Goal: Task Accomplishment & Management: Complete application form

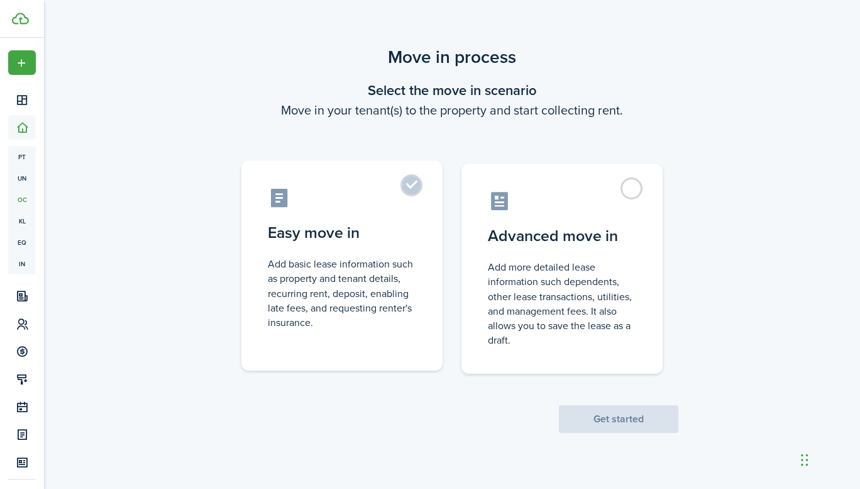
click at [422, 187] on label "Easy move in Add basic lease information such as property and tenant details, r…" at bounding box center [341, 265] width 201 height 210
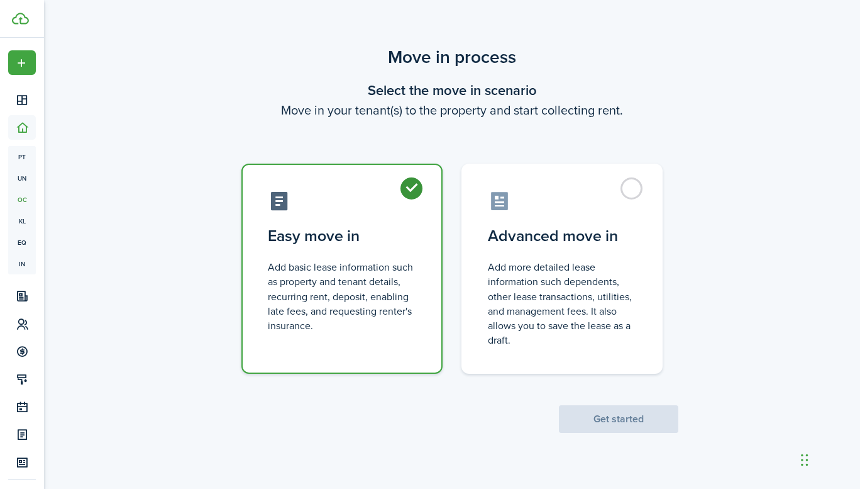
radio input "true"
click at [590, 422] on button "Get started" at bounding box center [618, 419] width 119 height 28
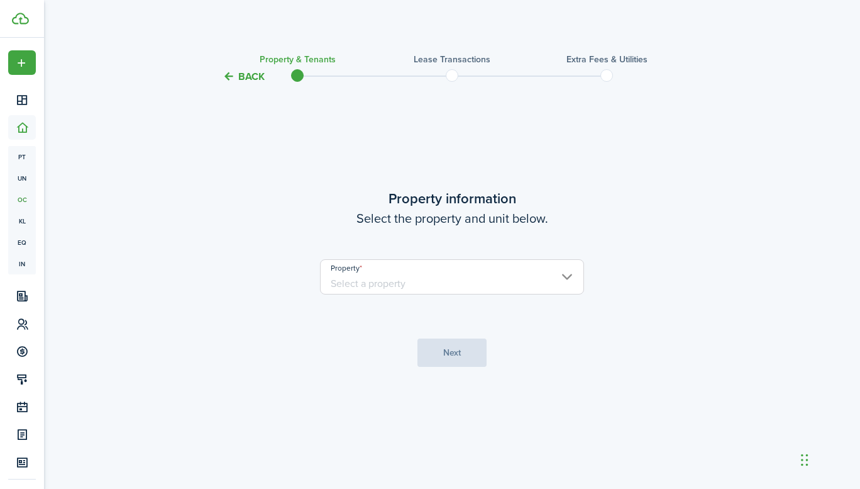
click at [391, 280] on input "Property" at bounding box center [452, 276] width 264 height 35
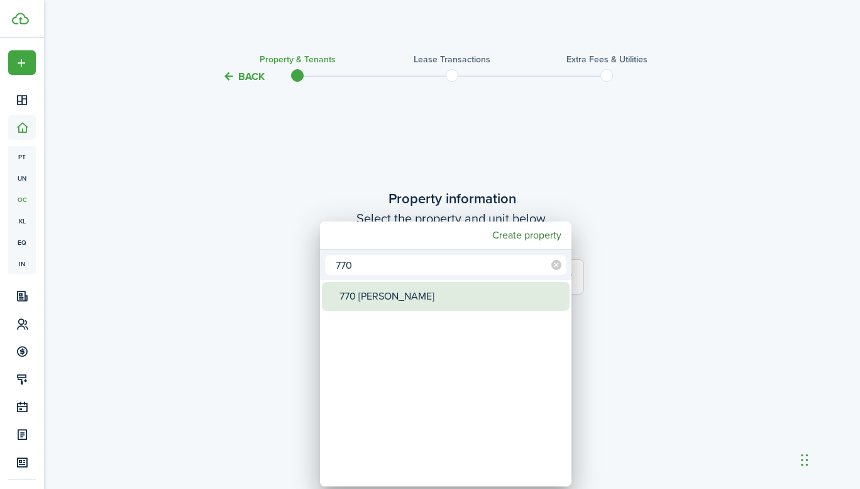
type input "770"
click at [395, 294] on div "770 [PERSON_NAME]" at bounding box center [451, 296] width 223 height 29
type input "770 [PERSON_NAME]"
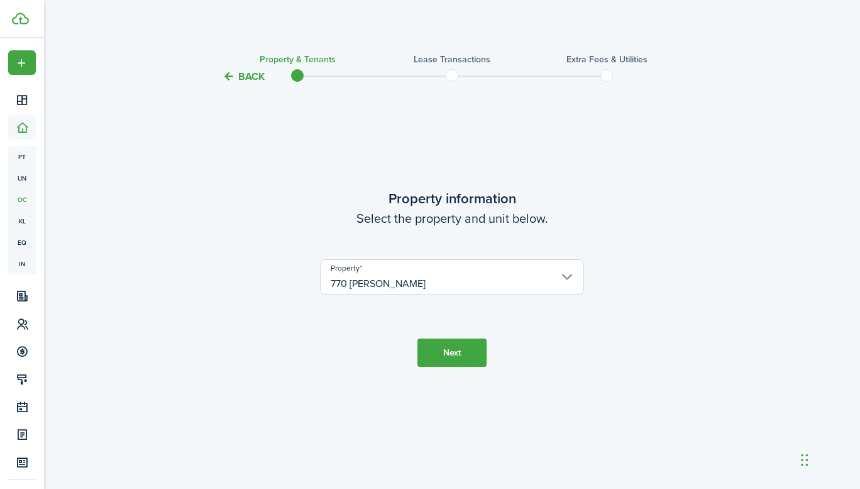
click at [448, 342] on button "Next" at bounding box center [452, 352] width 69 height 28
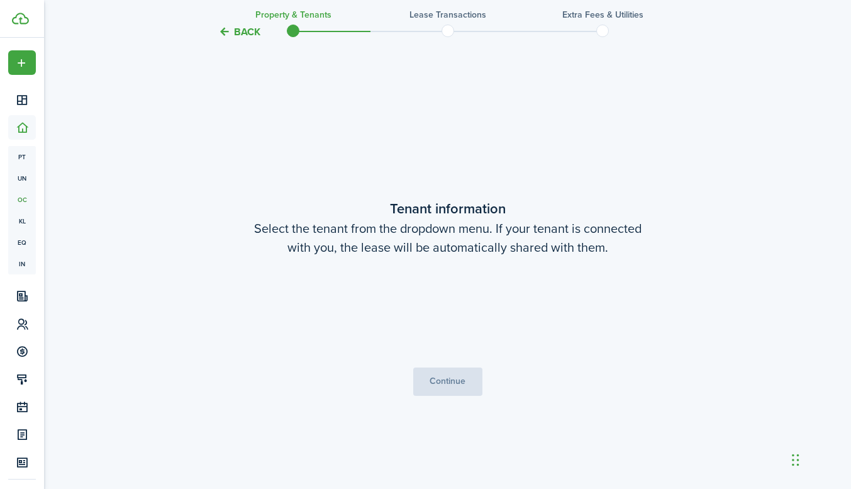
scroll to position [404, 0]
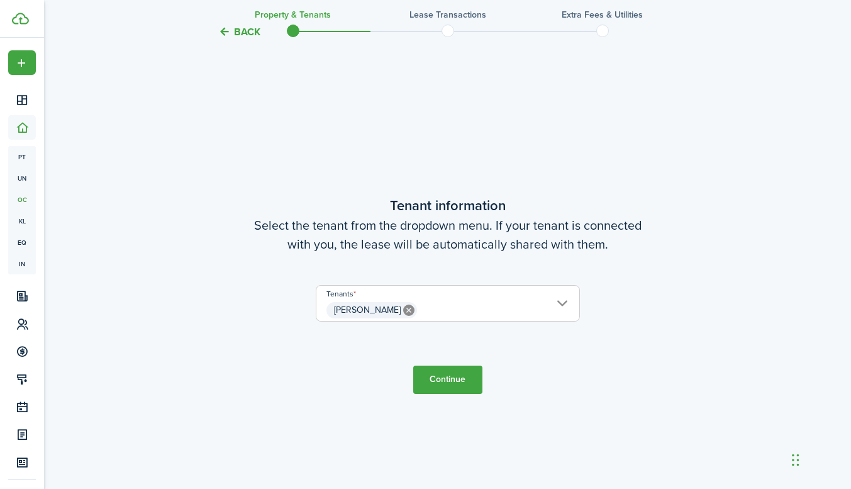
click at [443, 380] on button "Continue" at bounding box center [447, 379] width 69 height 28
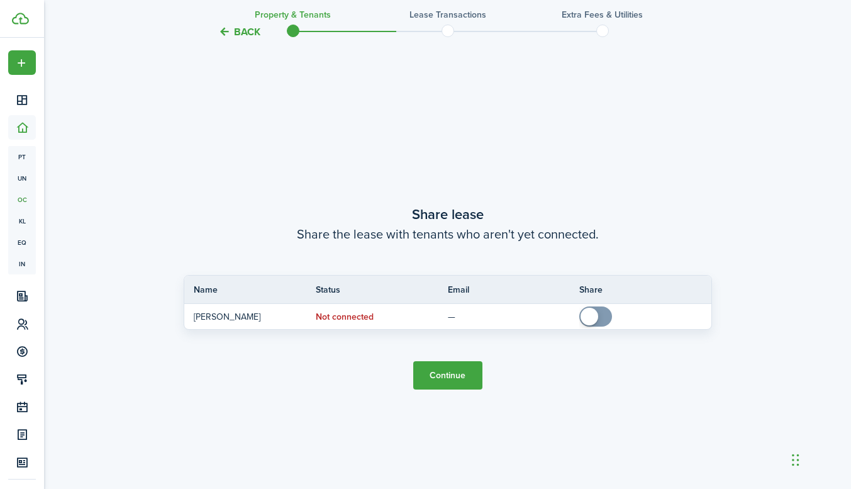
scroll to position [893, 0]
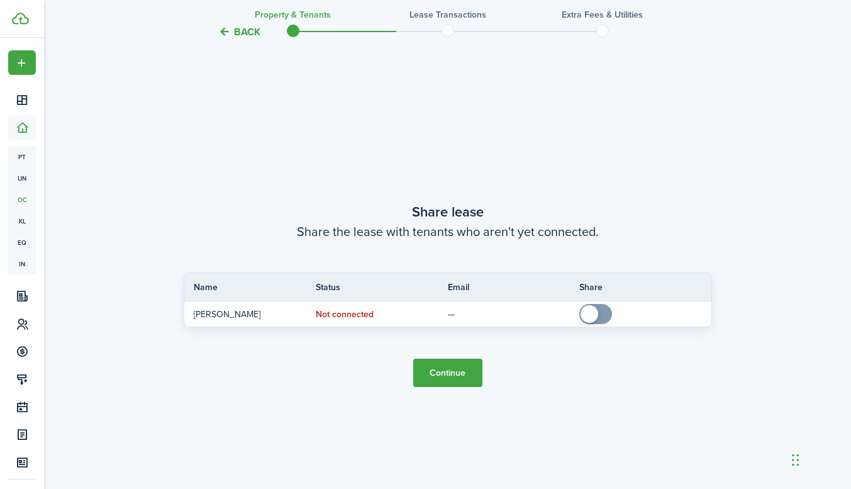
click at [455, 375] on button "Continue" at bounding box center [447, 372] width 69 height 28
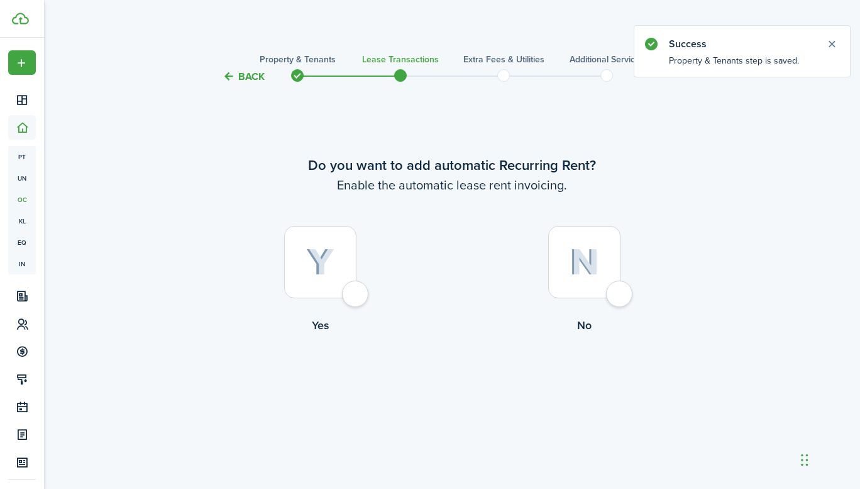
click at [353, 294] on div at bounding box center [320, 262] width 72 height 72
radio input "true"
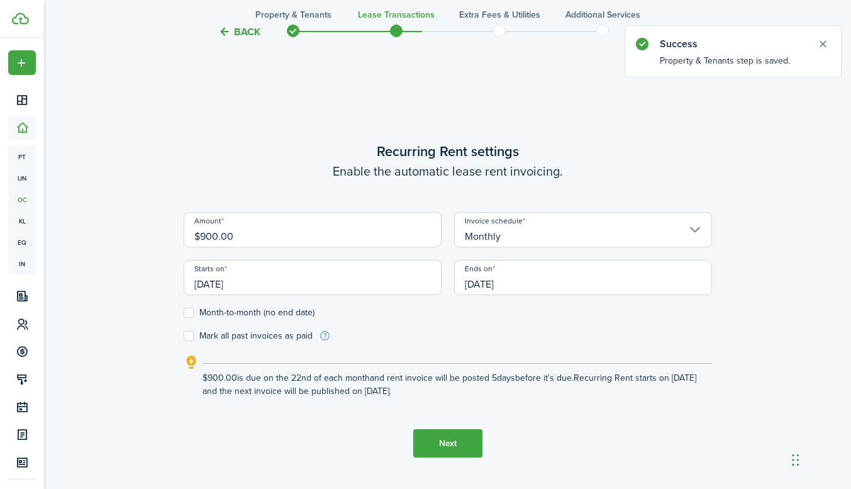
scroll to position [404, 0]
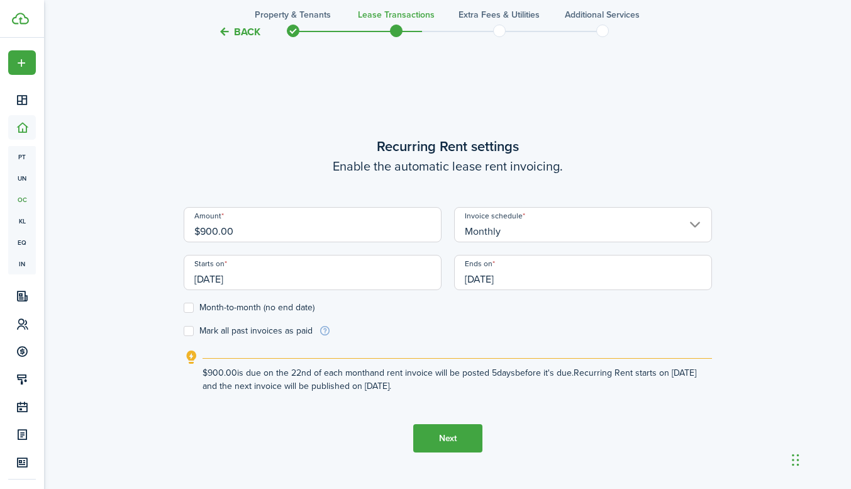
click at [277, 280] on input "[DATE]" at bounding box center [313, 272] width 258 height 35
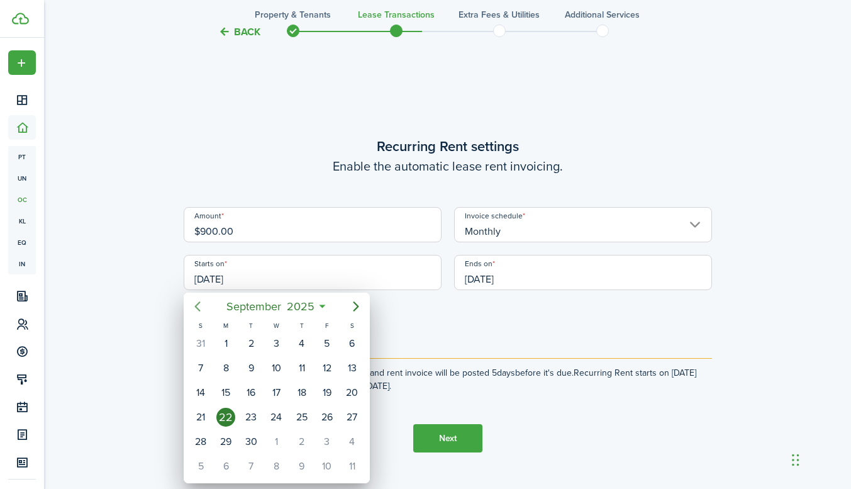
click at [196, 304] on icon "Previous page" at bounding box center [197, 306] width 6 height 10
click at [349, 396] on div "17" at bounding box center [351, 392] width 19 height 19
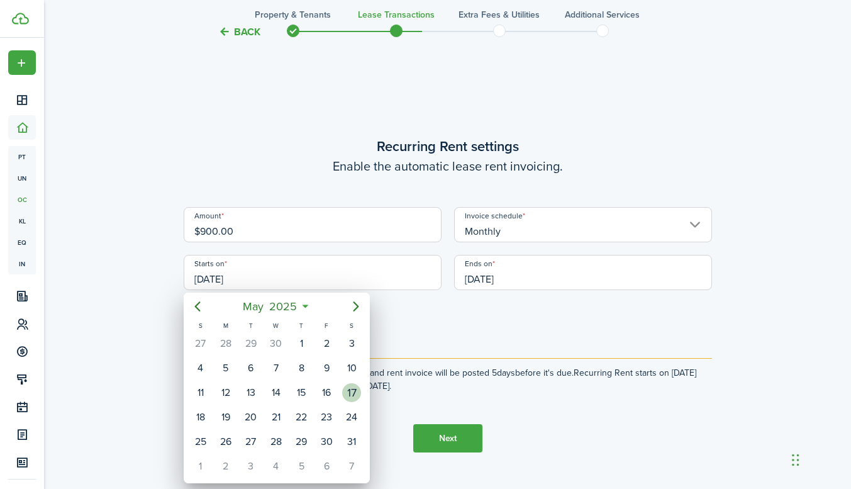
type input "[DATE]"
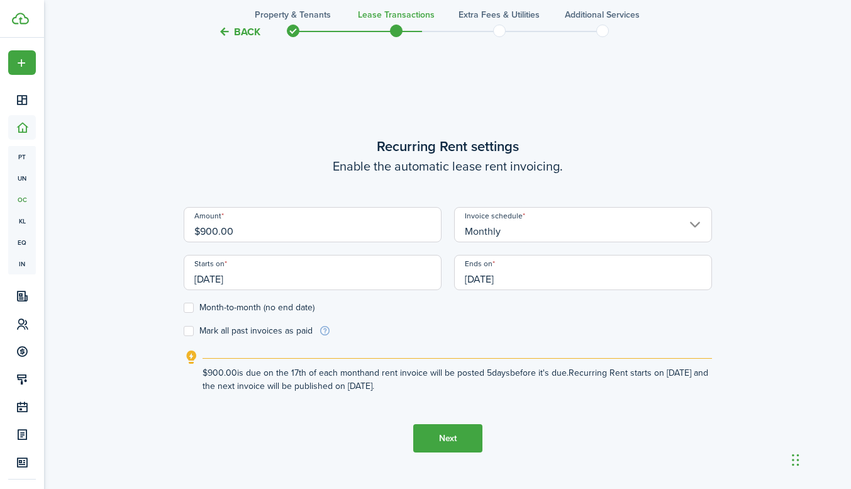
click at [553, 276] on input "[DATE]" at bounding box center [583, 272] width 258 height 35
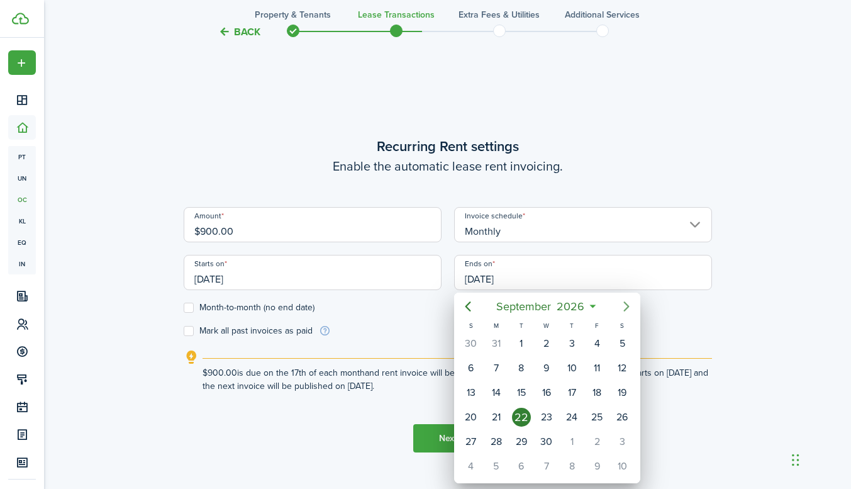
click at [629, 307] on icon "Next page" at bounding box center [626, 306] width 15 height 15
click at [472, 306] on icon "Previous page" at bounding box center [467, 306] width 15 height 15
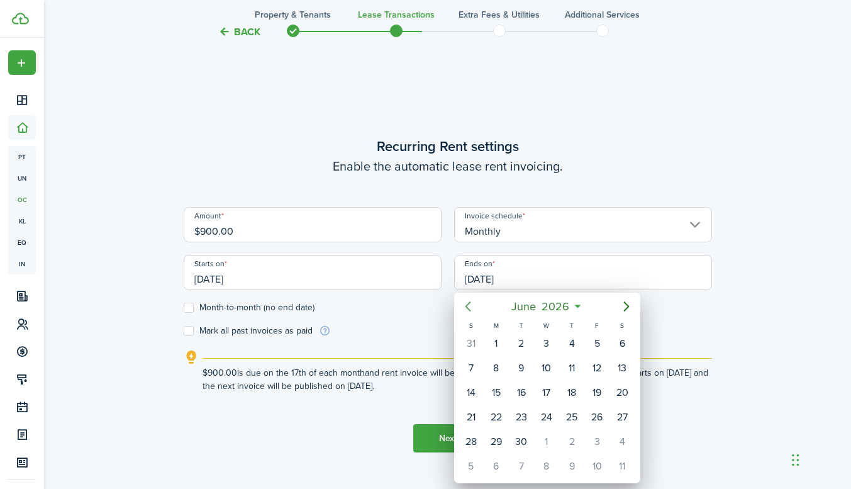
click at [472, 306] on icon "Previous page" at bounding box center [467, 306] width 15 height 15
click at [470, 416] on div "17" at bounding box center [471, 416] width 19 height 19
type input "[DATE]"
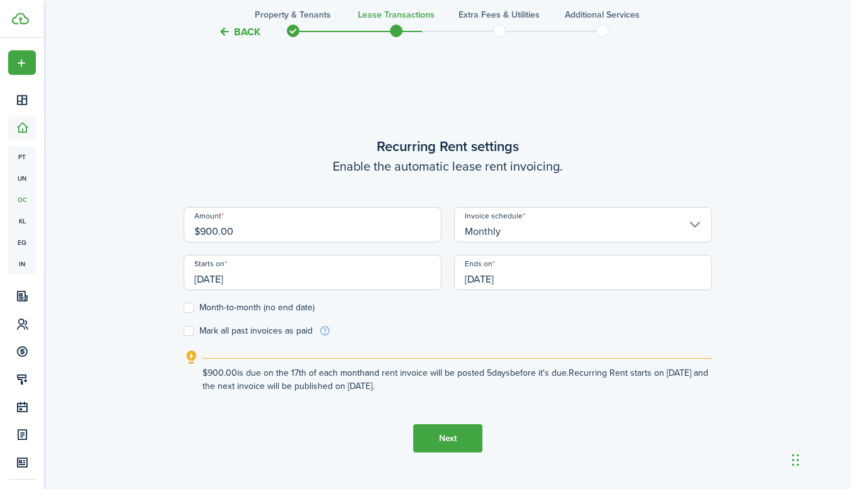
click at [187, 309] on label "Month-to-month (no end date)" at bounding box center [249, 307] width 131 height 10
click at [184, 308] on input "Month-to-month (no end date)" at bounding box center [183, 308] width 1 height 1
checkbox input "true"
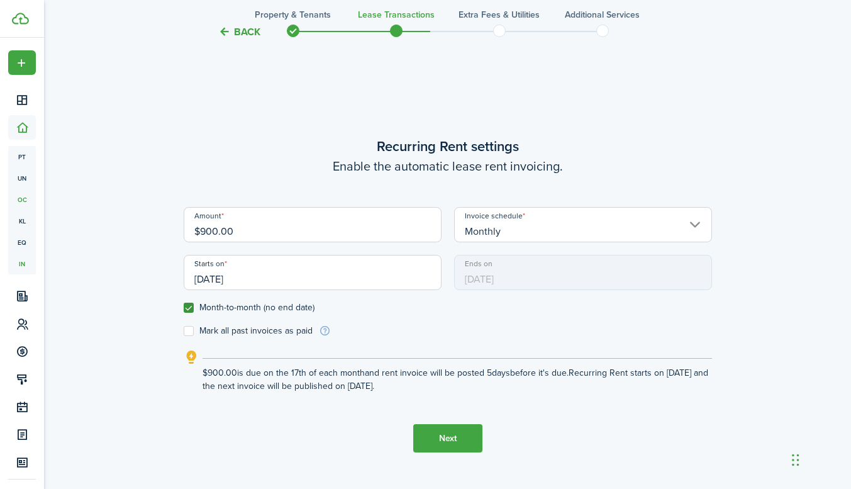
drag, startPoint x: 311, startPoint y: 228, endPoint x: 35, endPoint y: 262, distance: 278.8
type input "$1,700.00"
click at [440, 442] on button "Next" at bounding box center [447, 438] width 69 height 28
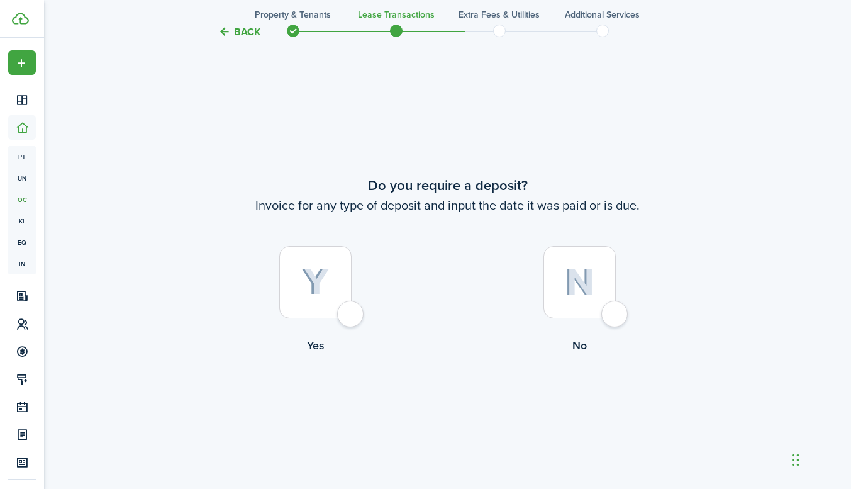
scroll to position [893, 0]
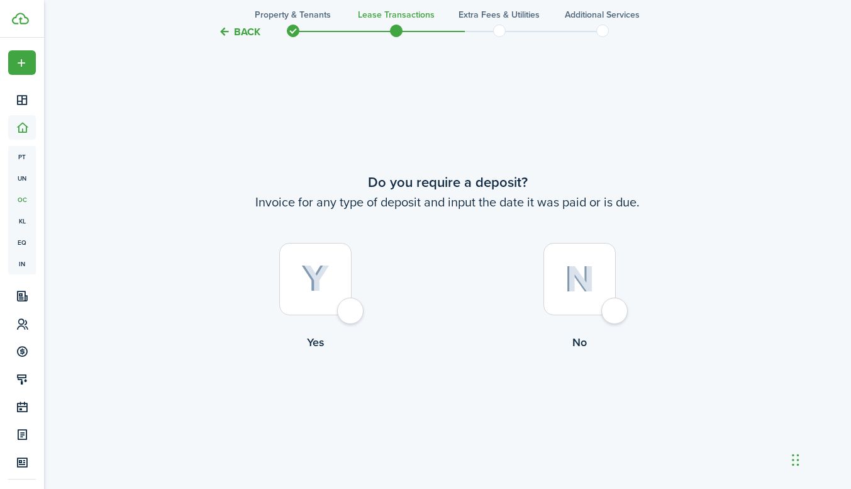
click at [350, 314] on div at bounding box center [315, 279] width 72 height 72
radio input "true"
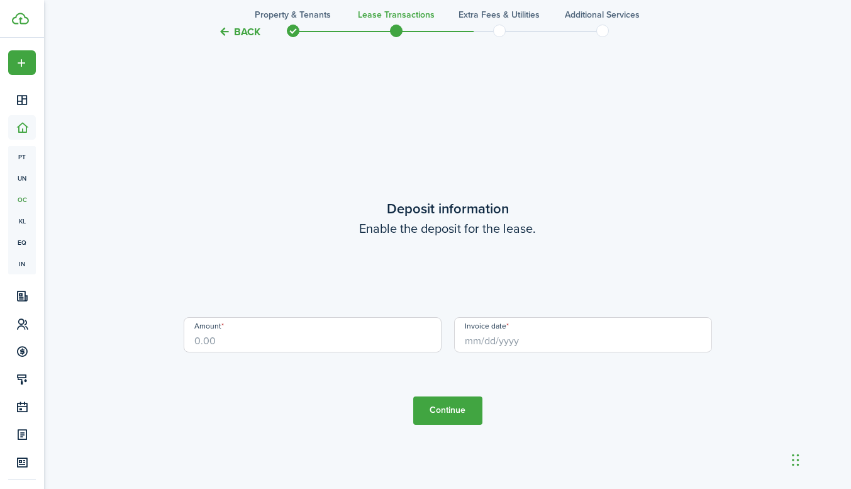
scroll to position [1382, 0]
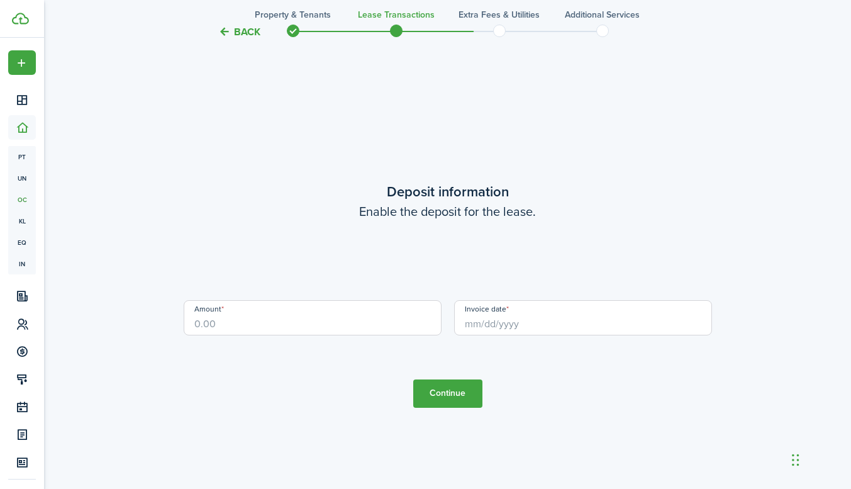
click at [317, 323] on input "Amount" at bounding box center [313, 317] width 258 height 35
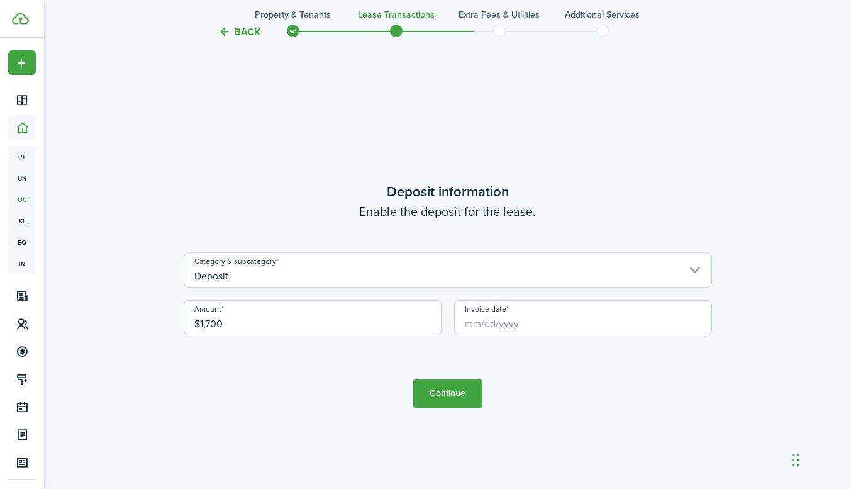
click at [509, 320] on input "Invoice date" at bounding box center [583, 317] width 258 height 35
type input "$1,700.00"
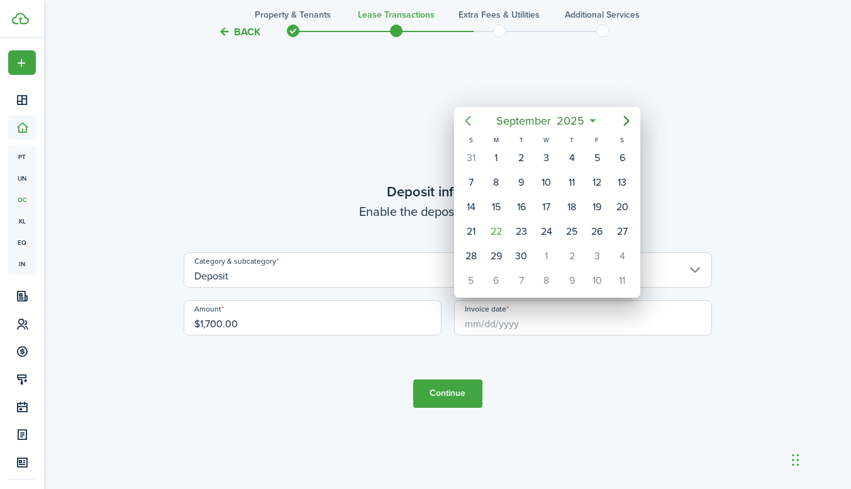
click at [468, 119] on icon "Previous page" at bounding box center [467, 120] width 15 height 15
click at [621, 206] on div "17" at bounding box center [621, 206] width 19 height 19
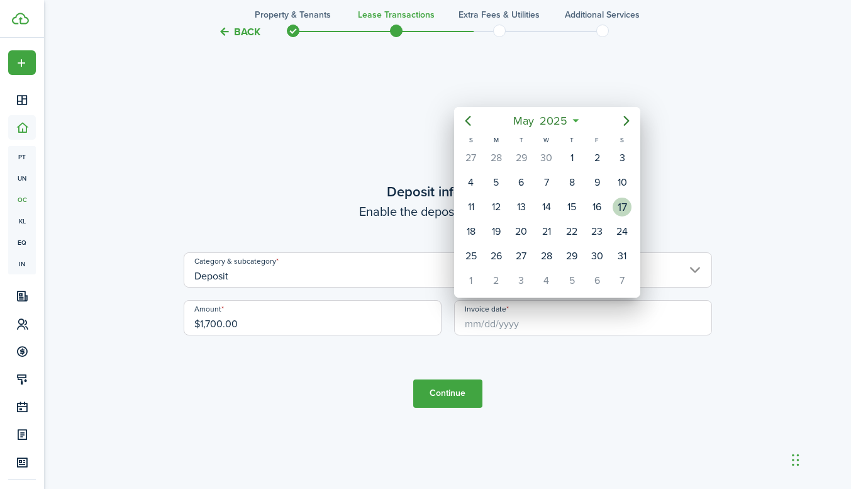
type input "[DATE]"
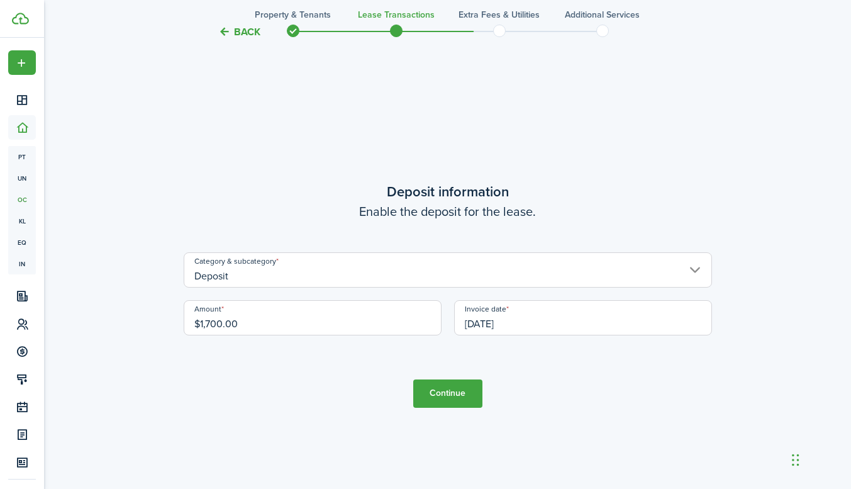
click at [435, 409] on tc-wizard-step "Deposit information Enable the deposit for the lease. Category & subcategory De…" at bounding box center [448, 294] width 528 height 489
click at [441, 398] on button "Continue" at bounding box center [447, 393] width 69 height 28
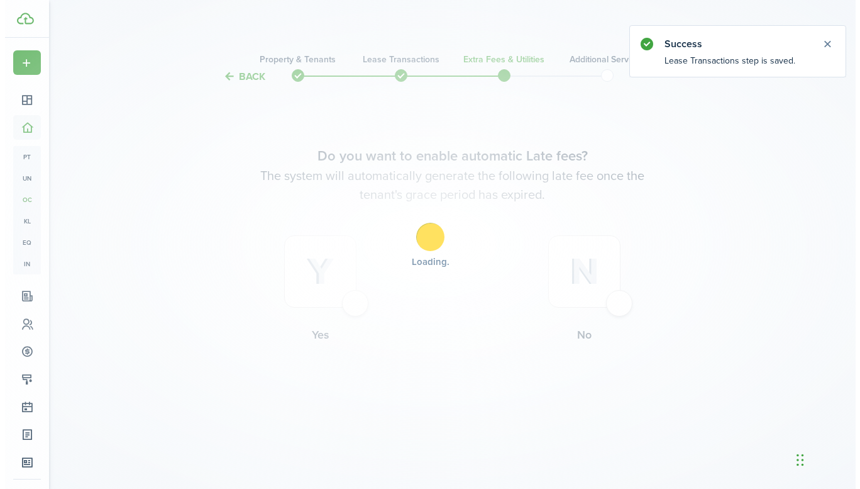
scroll to position [0, 0]
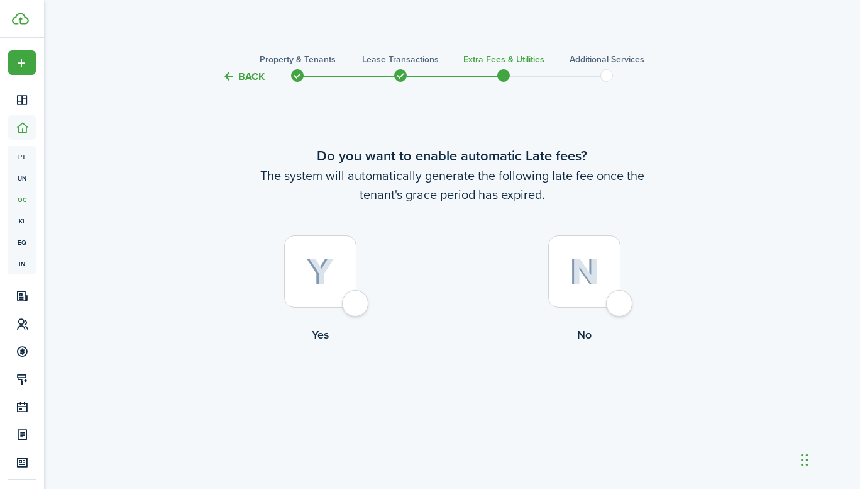
click at [619, 304] on div at bounding box center [584, 271] width 72 height 72
radio input "true"
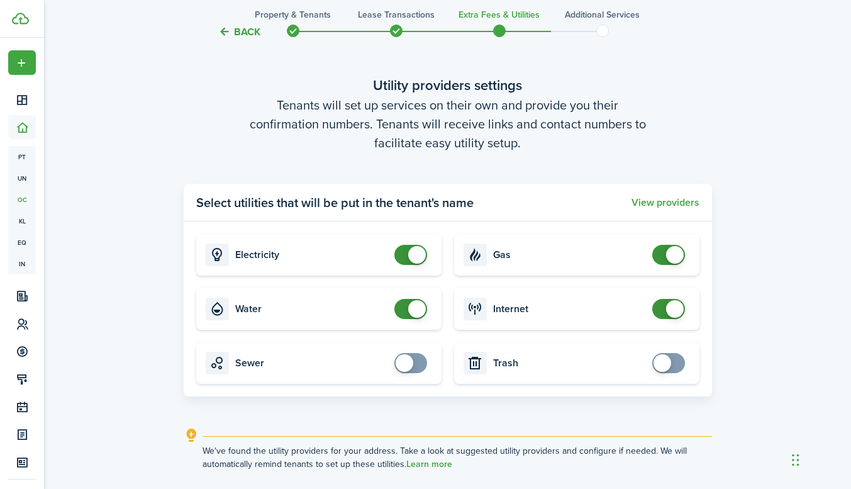
scroll to position [506, 0]
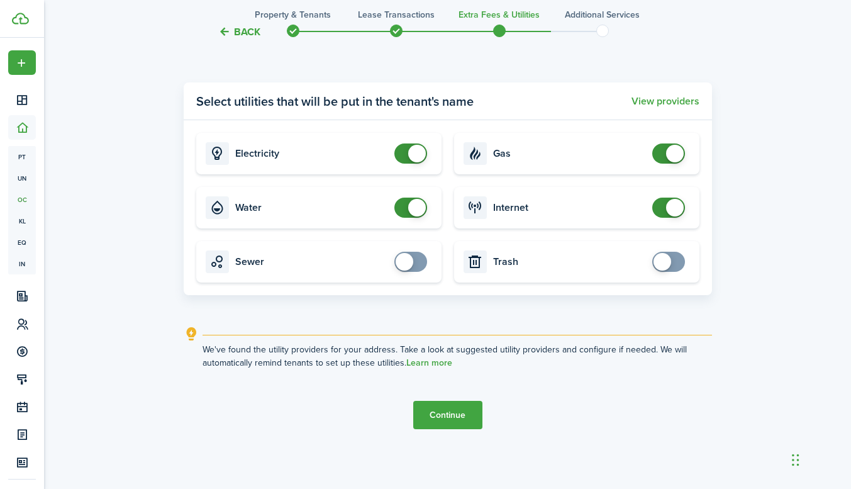
click at [455, 414] on button "Continue" at bounding box center [447, 415] width 69 height 28
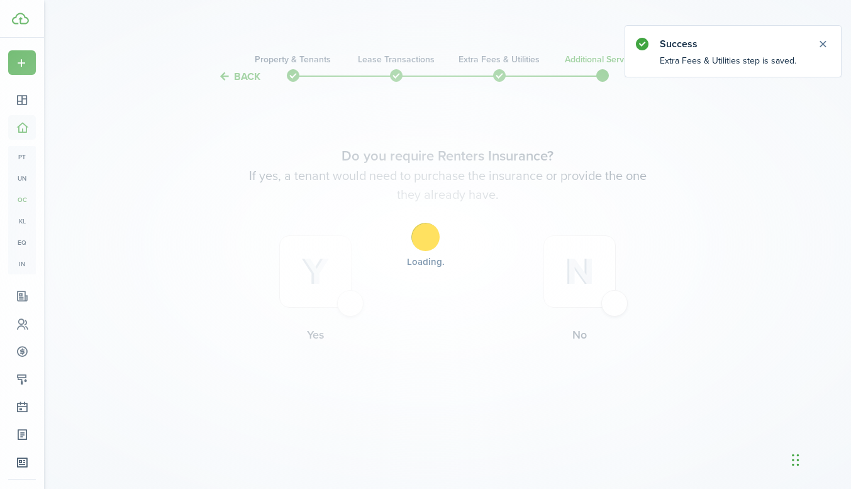
scroll to position [0, 0]
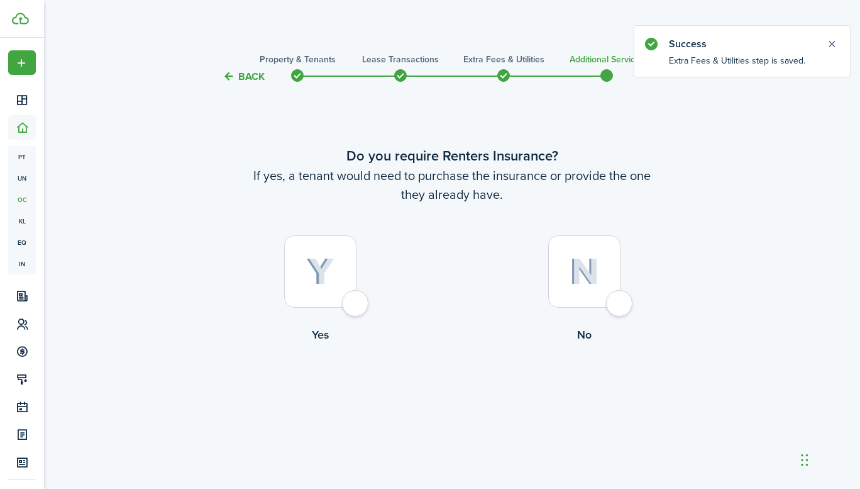
click at [621, 302] on div at bounding box center [584, 271] width 72 height 72
radio input "true"
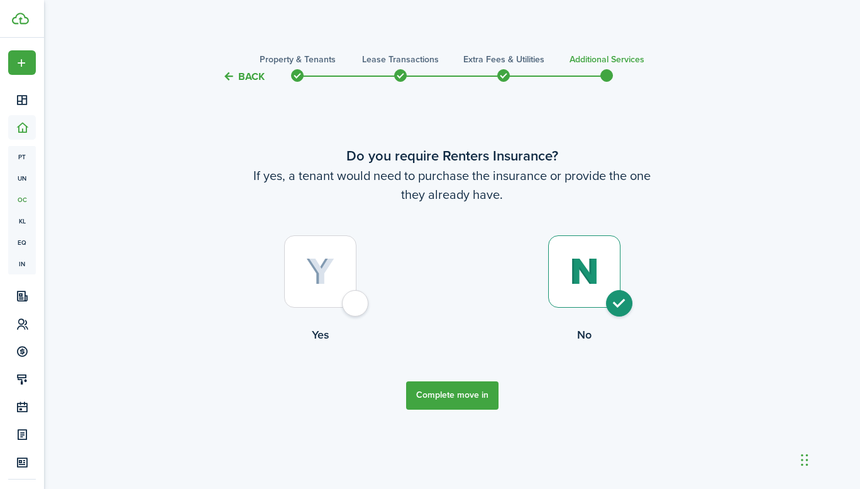
click at [479, 393] on button "Complete move in" at bounding box center [452, 395] width 92 height 28
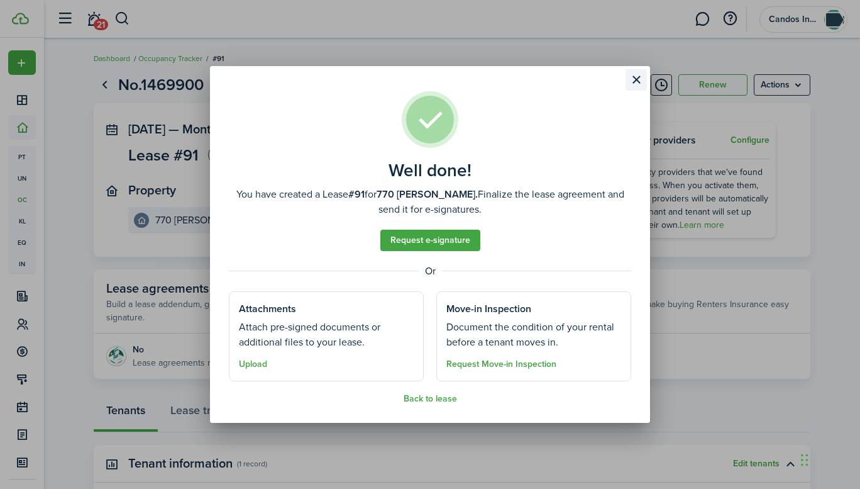
click at [640, 80] on button "Close modal" at bounding box center [636, 79] width 21 height 21
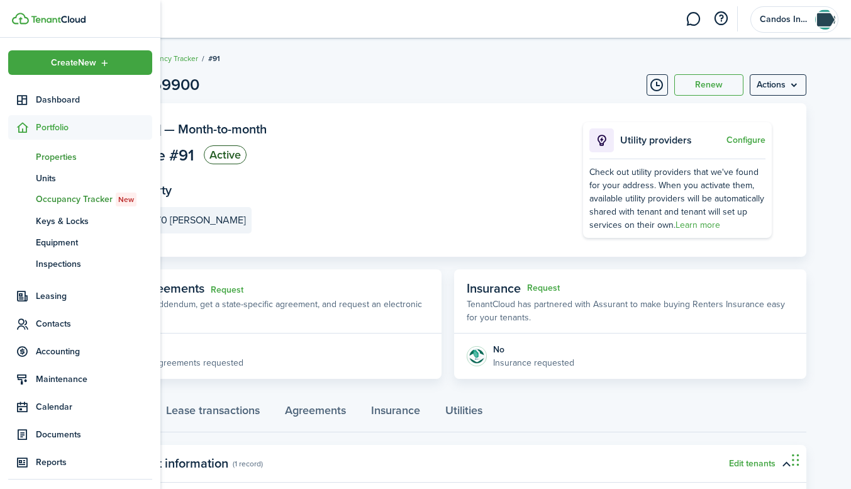
click at [50, 157] on span "Properties" at bounding box center [94, 156] width 116 height 13
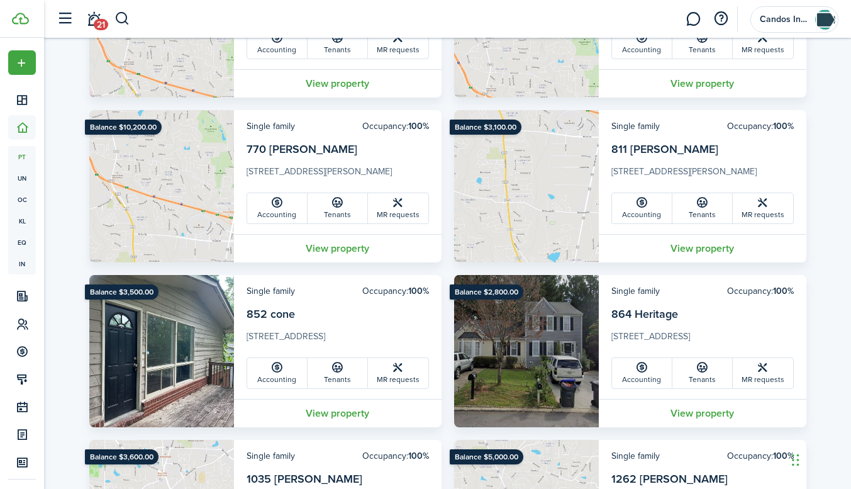
scroll to position [524, 0]
click at [277, 206] on icon at bounding box center [276, 203] width 13 height 13
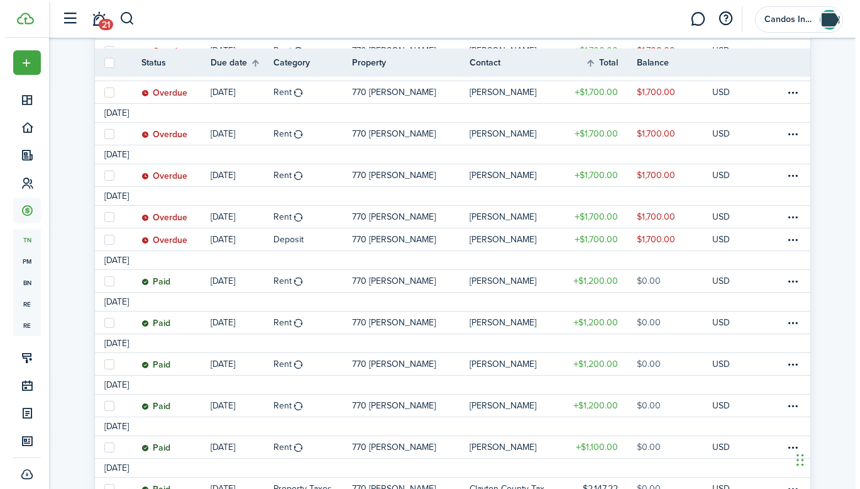
scroll to position [255, 0]
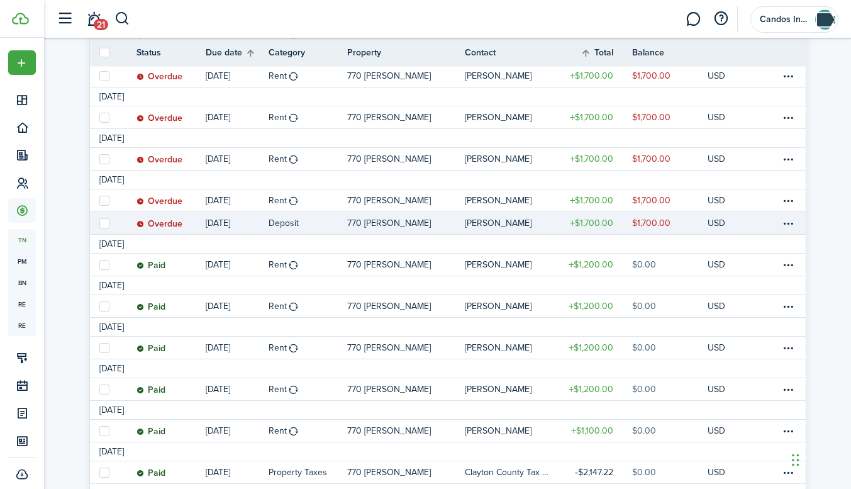
click at [104, 219] on label at bounding box center [104, 223] width 10 height 10
click at [99, 223] on input "checkbox" at bounding box center [99, 223] width 1 height 1
checkbox input "true"
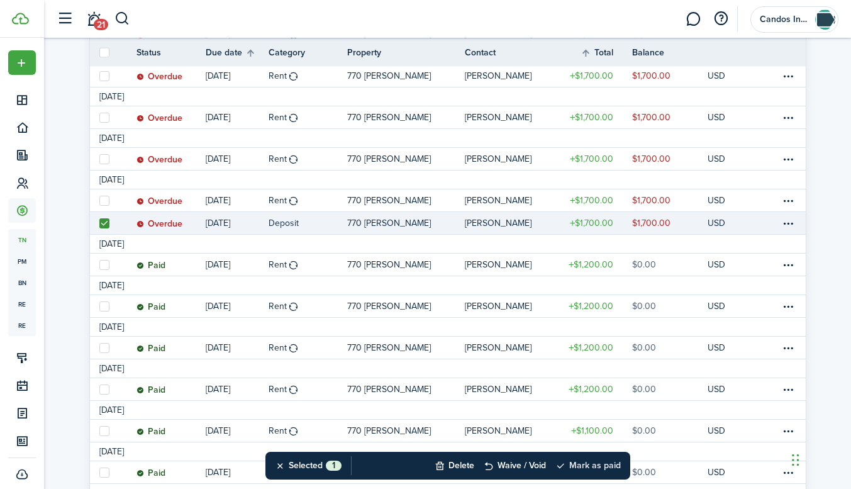
click at [585, 463] on button "Mark as paid" at bounding box center [587, 466] width 65 height 28
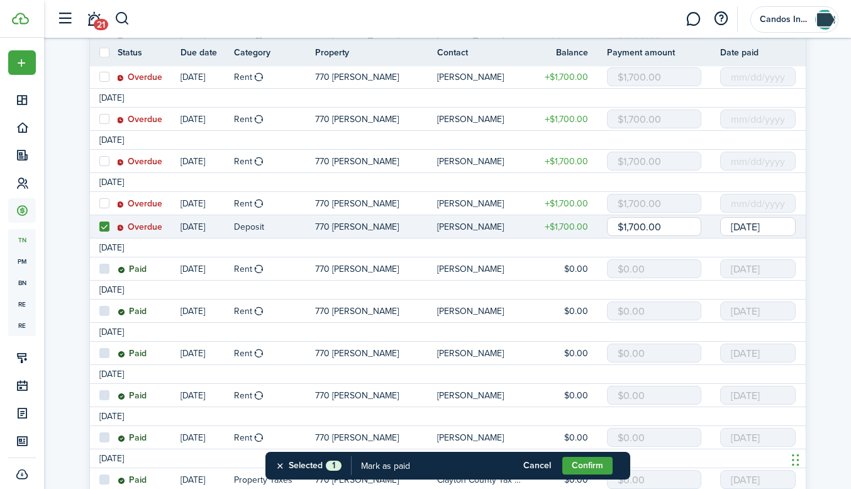
click at [763, 226] on input "[DATE]" at bounding box center [757, 226] width 75 height 19
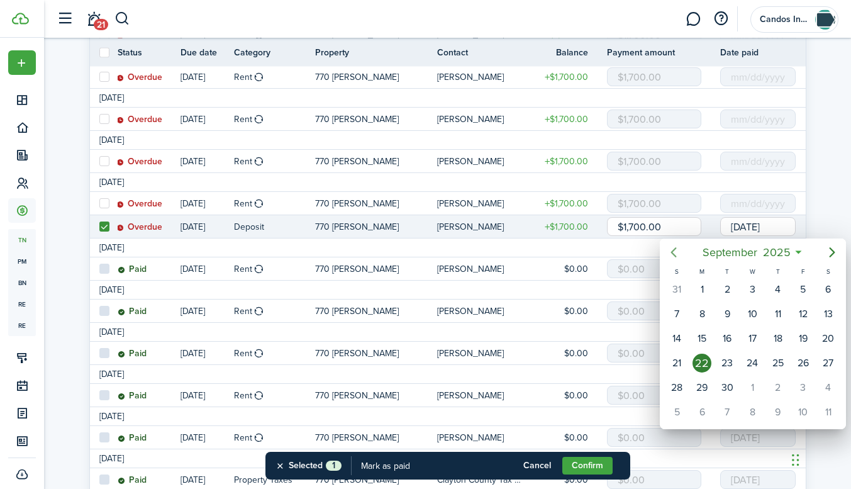
click at [677, 248] on icon "Previous page" at bounding box center [673, 252] width 15 height 15
click at [829, 343] on div "17" at bounding box center [828, 338] width 19 height 19
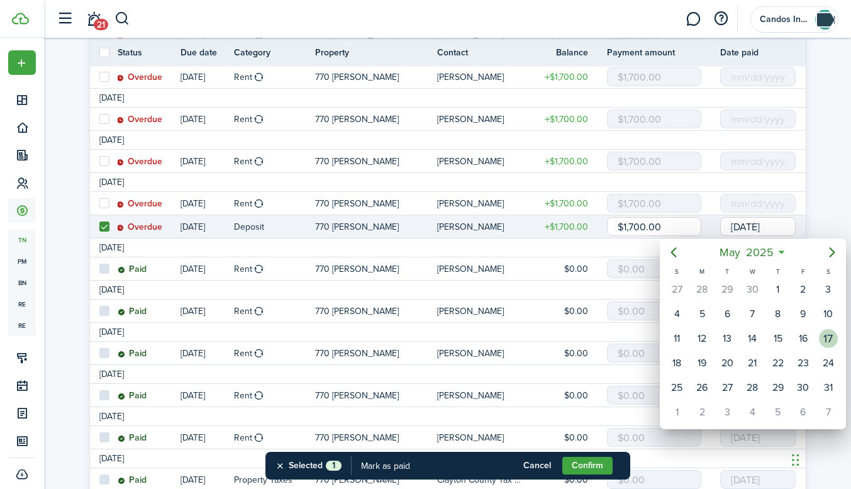
type input "[DATE]"
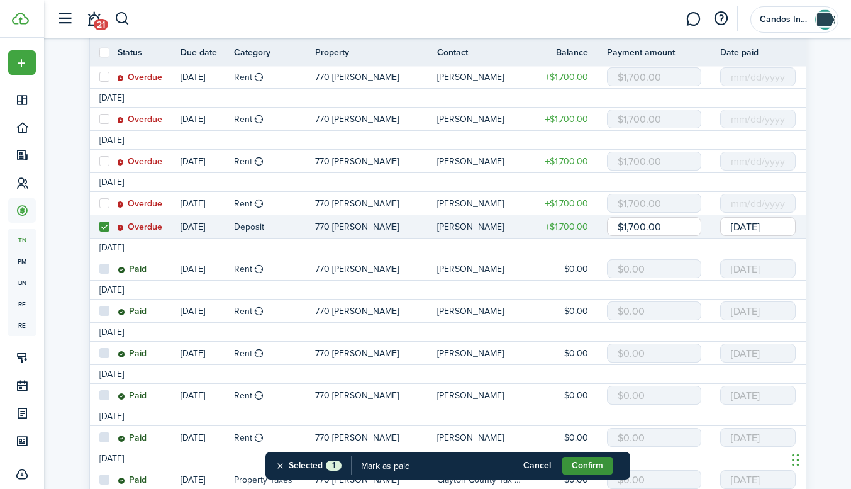
click at [596, 466] on button "Confirm" at bounding box center [587, 466] width 50 height 18
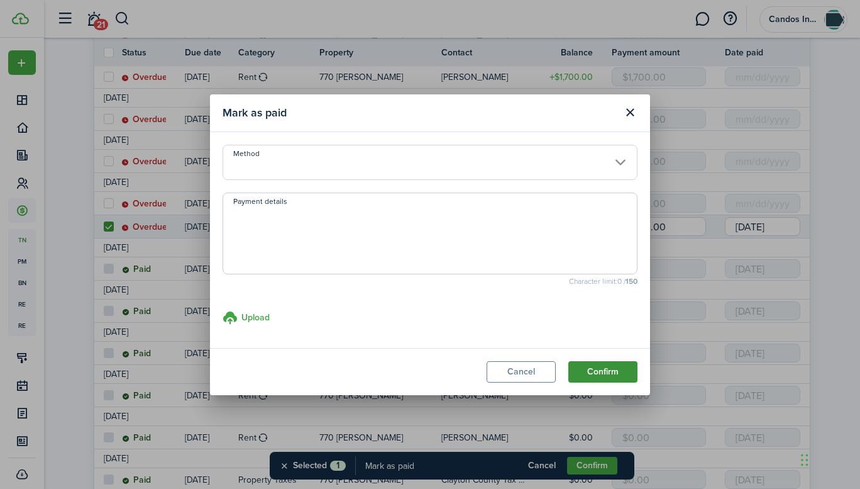
click at [604, 371] on button "Confirm" at bounding box center [602, 371] width 69 height 21
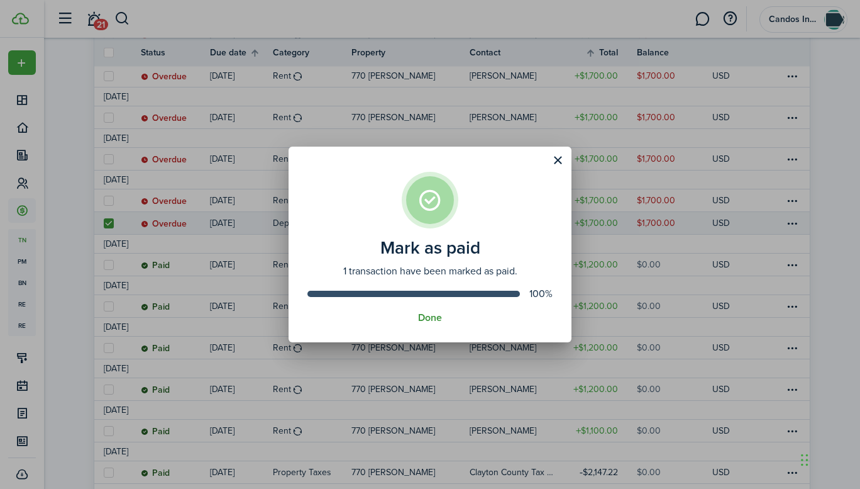
click at [435, 322] on button "Done" at bounding box center [430, 317] width 24 height 11
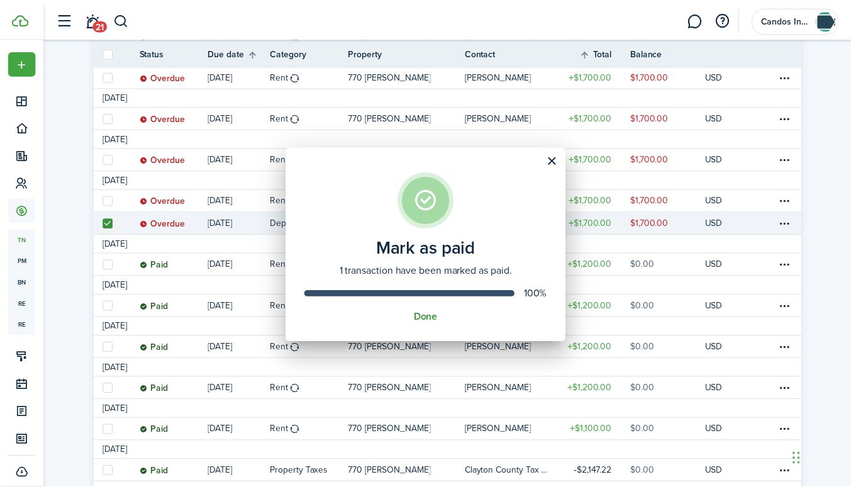
scroll to position [19, 0]
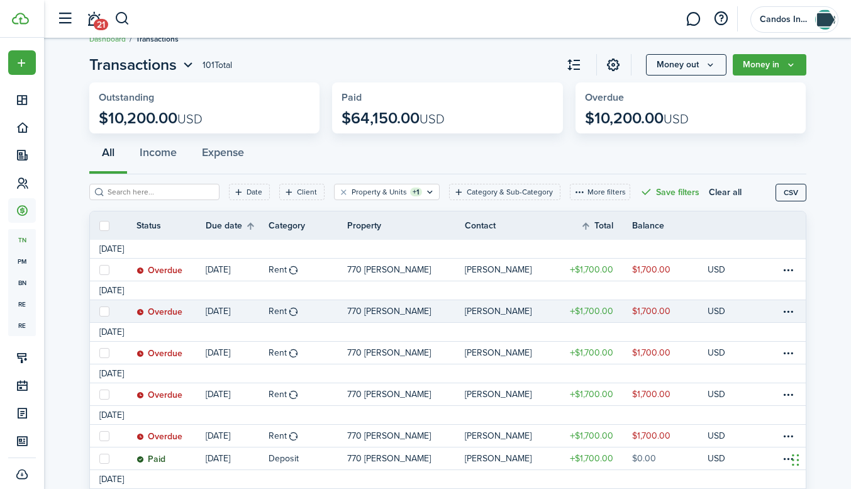
click at [108, 308] on label at bounding box center [104, 311] width 10 height 10
click at [99, 311] on input "checkbox" at bounding box center [99, 311] width 1 height 1
checkbox input "true"
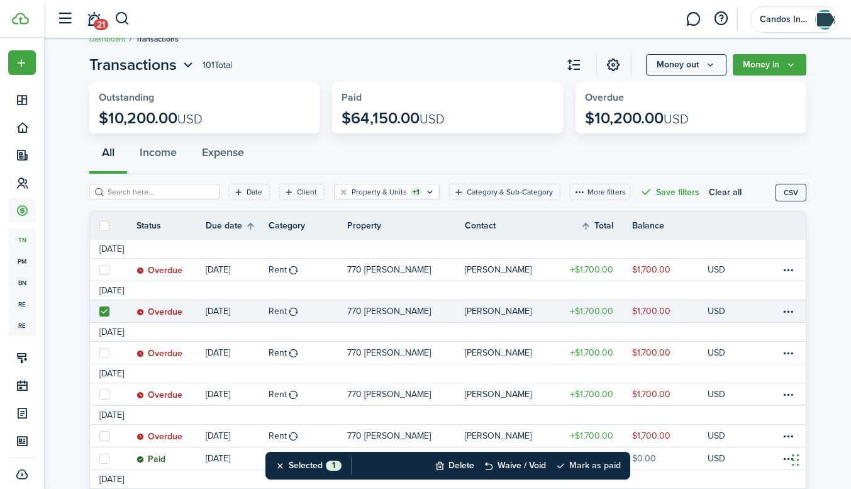
click at [587, 466] on button "Mark as paid" at bounding box center [587, 466] width 65 height 28
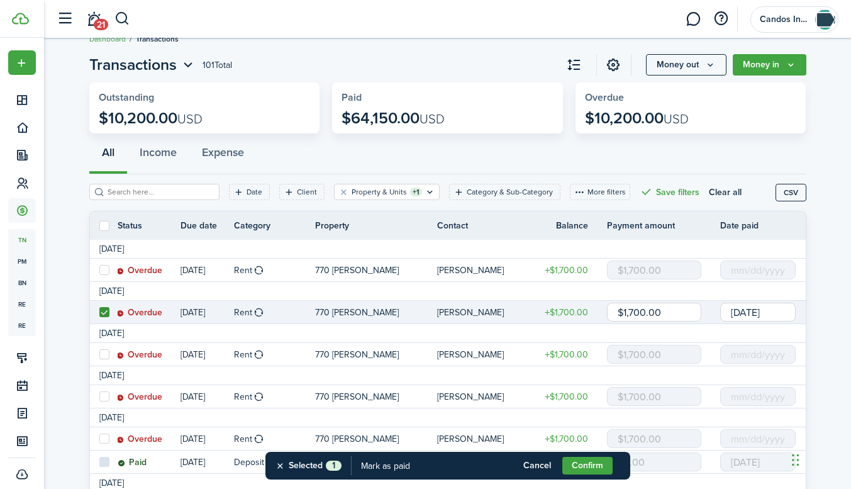
click at [750, 313] on input "[DATE]" at bounding box center [757, 311] width 75 height 19
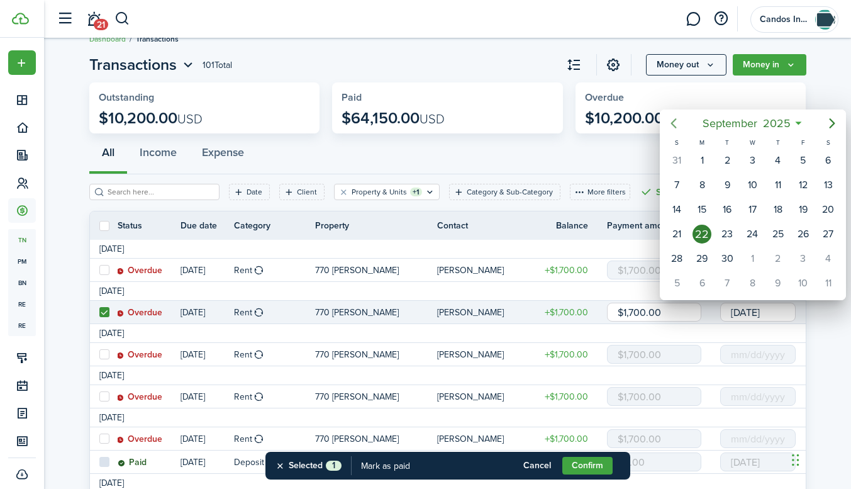
click at [677, 119] on icon "Previous page" at bounding box center [673, 123] width 15 height 15
click at [755, 253] on div "27" at bounding box center [752, 258] width 19 height 19
type input "[DATE]"
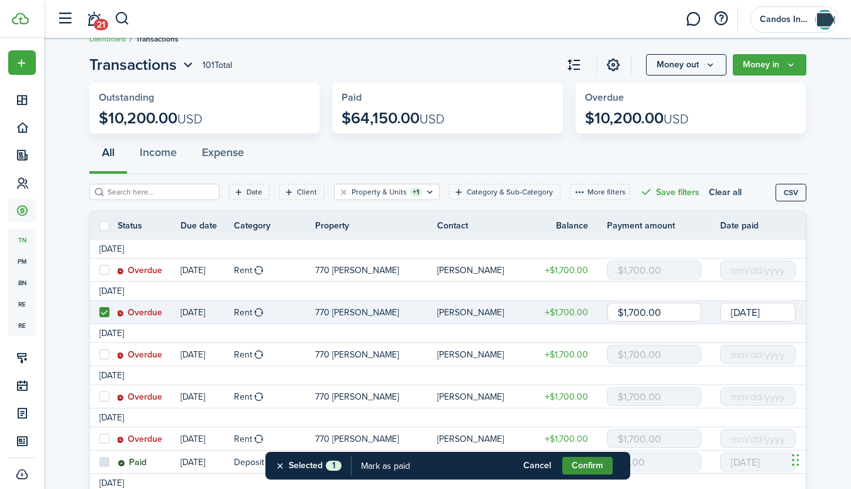
click at [589, 465] on button "Confirm" at bounding box center [587, 466] width 50 height 18
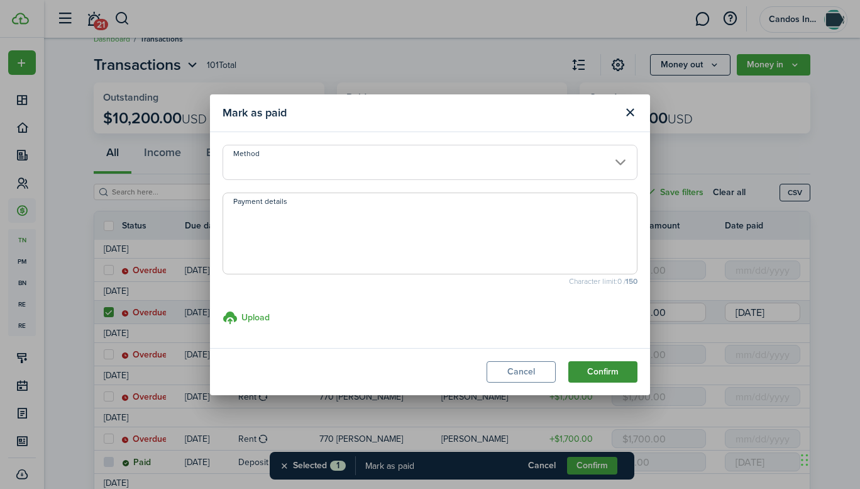
click at [585, 361] on button "Confirm" at bounding box center [602, 371] width 69 height 21
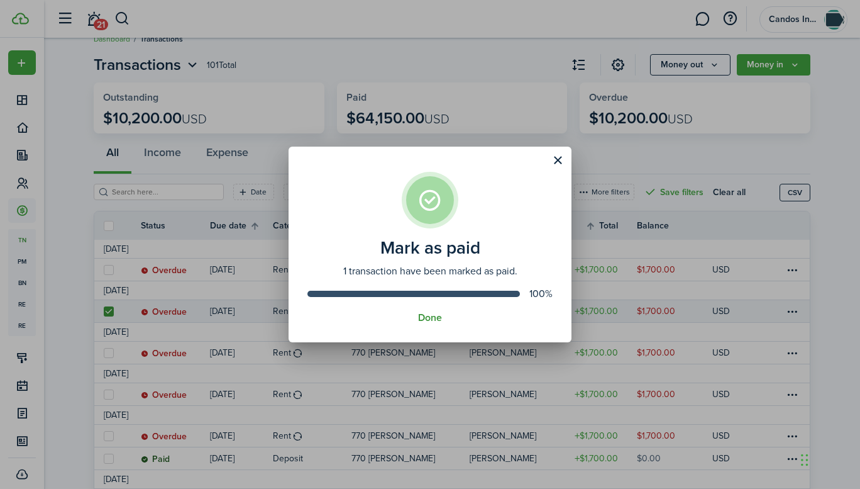
click at [428, 318] on button "Done" at bounding box center [430, 317] width 24 height 11
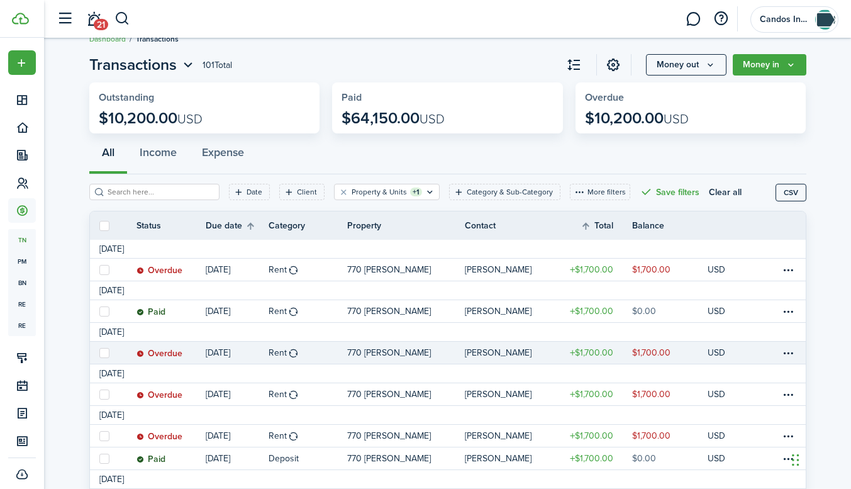
click at [104, 357] on label at bounding box center [104, 353] width 10 height 10
click at [99, 353] on input "checkbox" at bounding box center [99, 352] width 1 height 1
checkbox input "true"
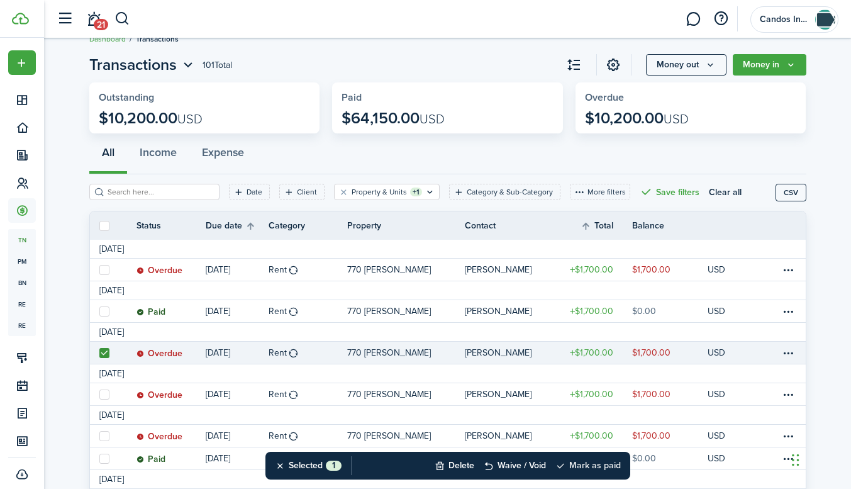
click at [577, 467] on button "Mark as paid" at bounding box center [587, 466] width 65 height 28
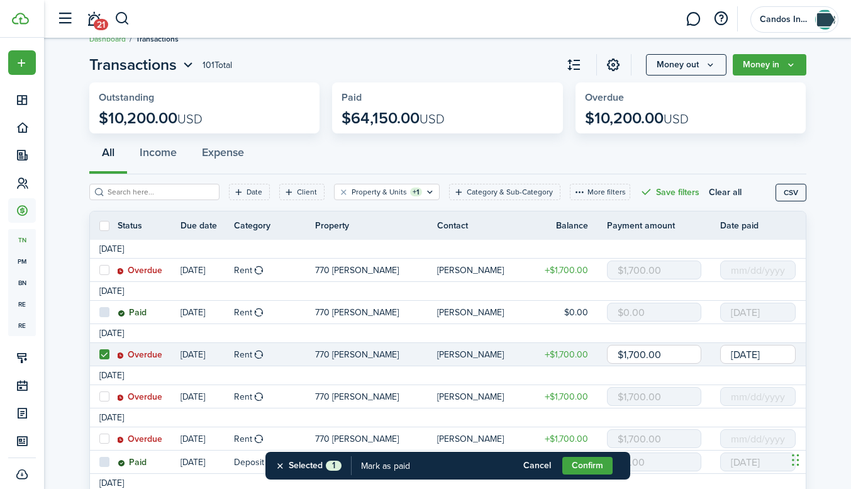
click at [748, 353] on input "[DATE]" at bounding box center [757, 354] width 75 height 19
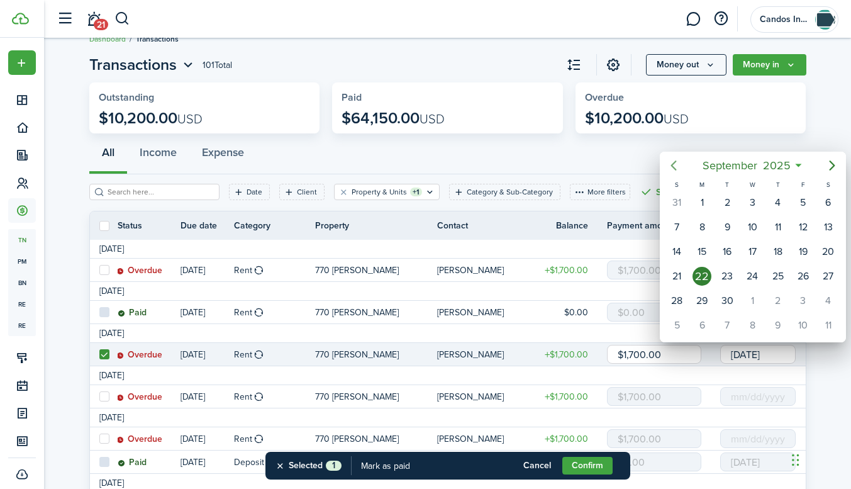
click at [673, 167] on icon "Previous page" at bounding box center [674, 165] width 6 height 10
click at [703, 271] on div "21" at bounding box center [701, 276] width 19 height 19
type input "[DATE]"
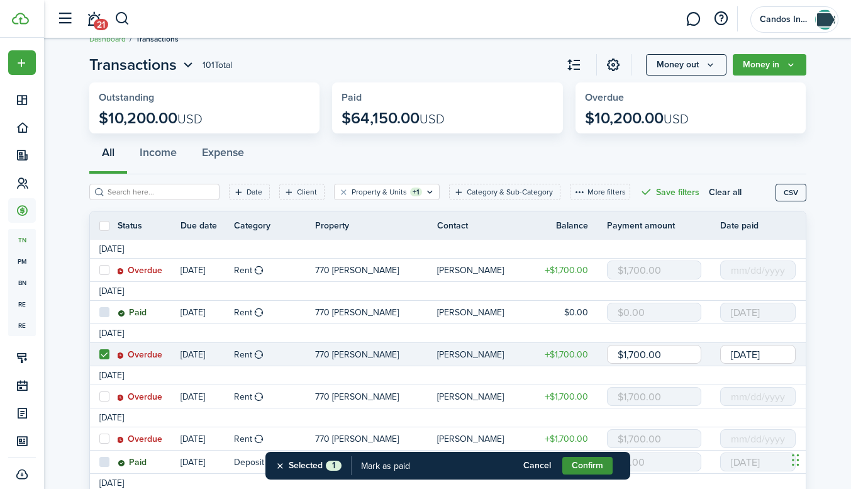
click at [594, 465] on button "Confirm" at bounding box center [587, 466] width 50 height 18
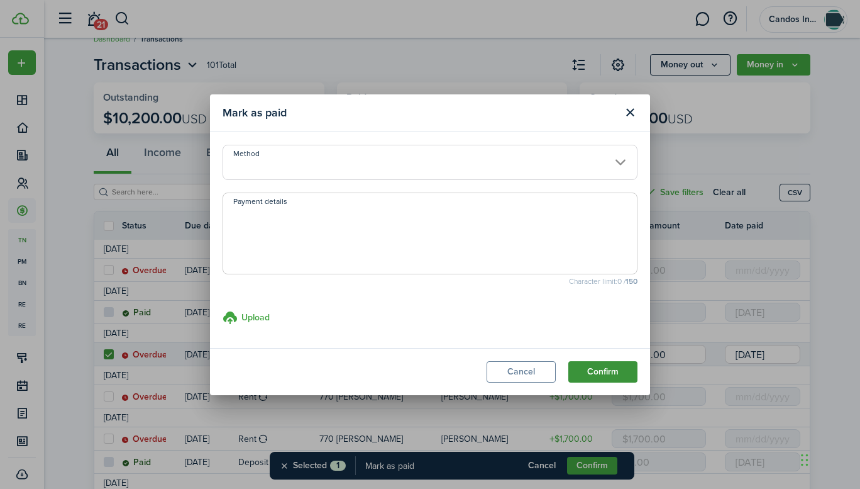
click at [604, 370] on button "Confirm" at bounding box center [602, 371] width 69 height 21
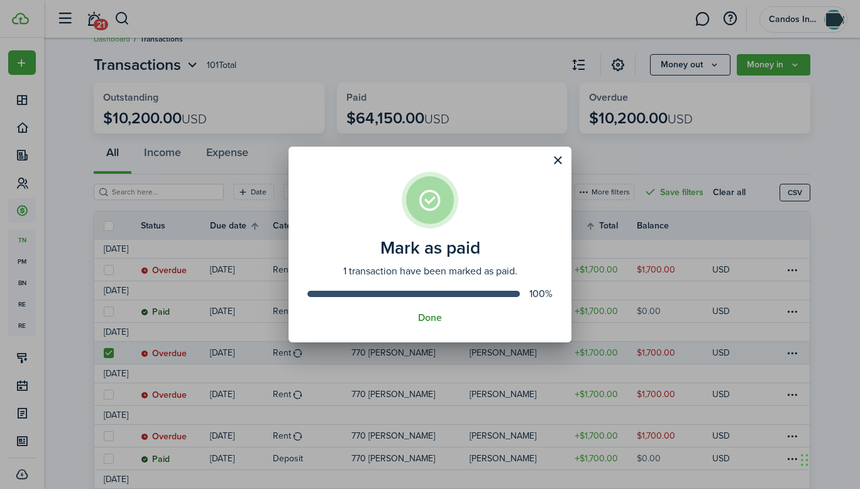
click at [438, 315] on button "Done" at bounding box center [430, 317] width 24 height 11
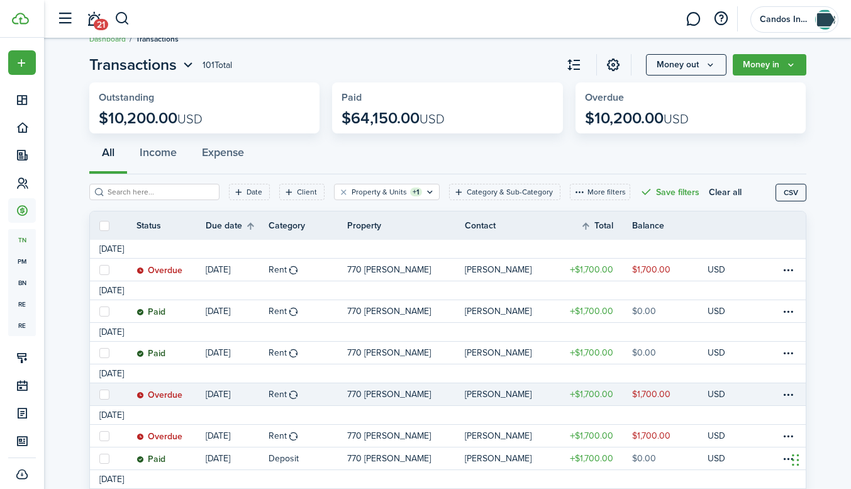
click at [102, 392] on label at bounding box center [104, 394] width 10 height 10
click at [99, 394] on input "checkbox" at bounding box center [99, 394] width 1 height 1
checkbox input "true"
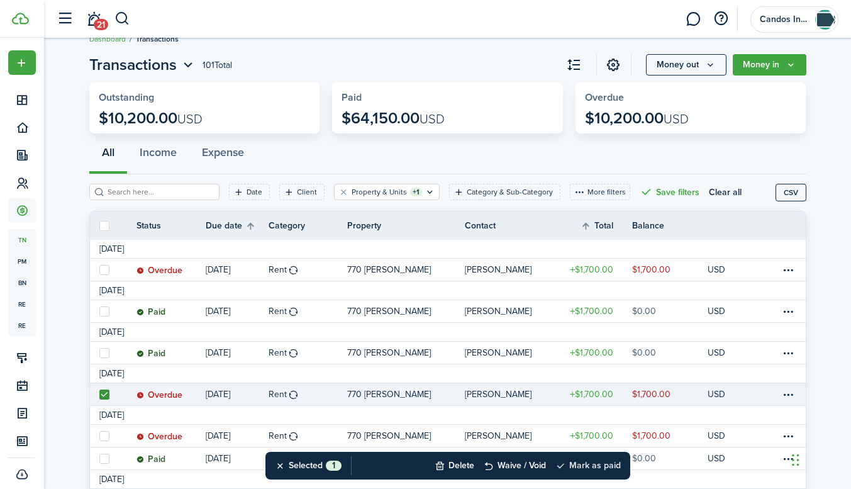
click at [584, 465] on button "Mark as paid" at bounding box center [587, 466] width 65 height 28
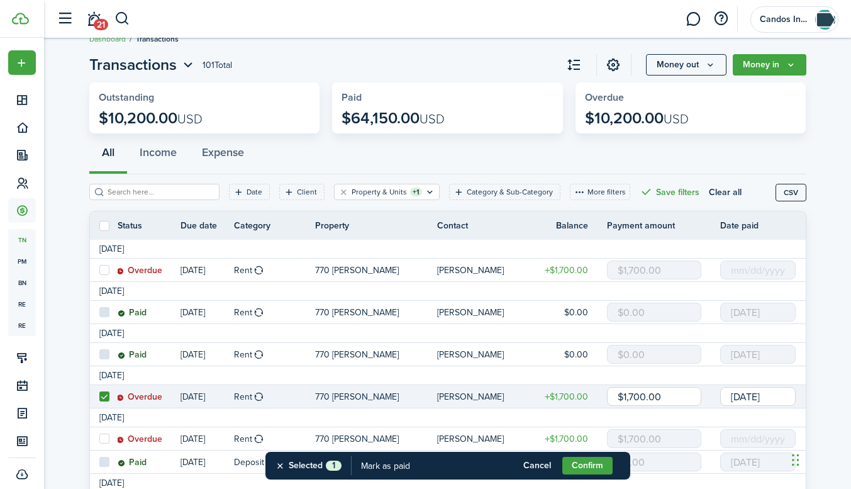
click at [767, 401] on input "[DATE]" at bounding box center [757, 396] width 75 height 19
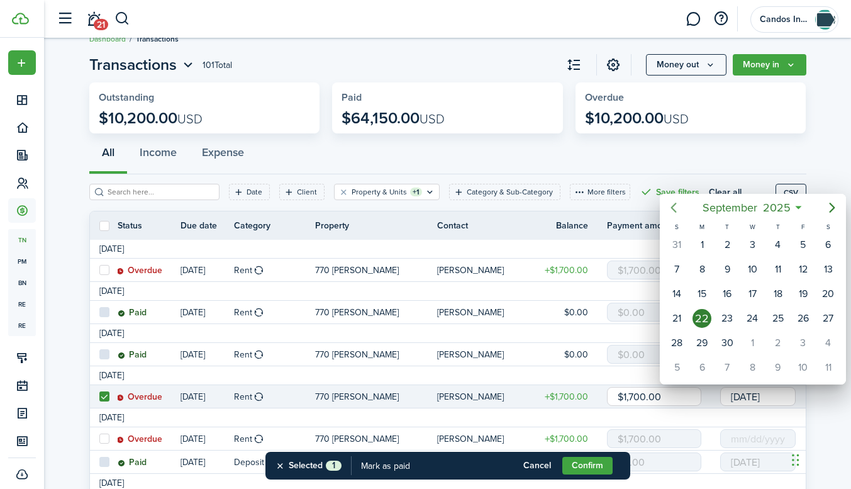
click at [674, 206] on icon "Previous page" at bounding box center [673, 207] width 15 height 15
click at [670, 206] on icon "Previous page" at bounding box center [673, 207] width 15 height 15
click at [700, 265] on div "9" at bounding box center [701, 269] width 19 height 19
type input "[DATE]"
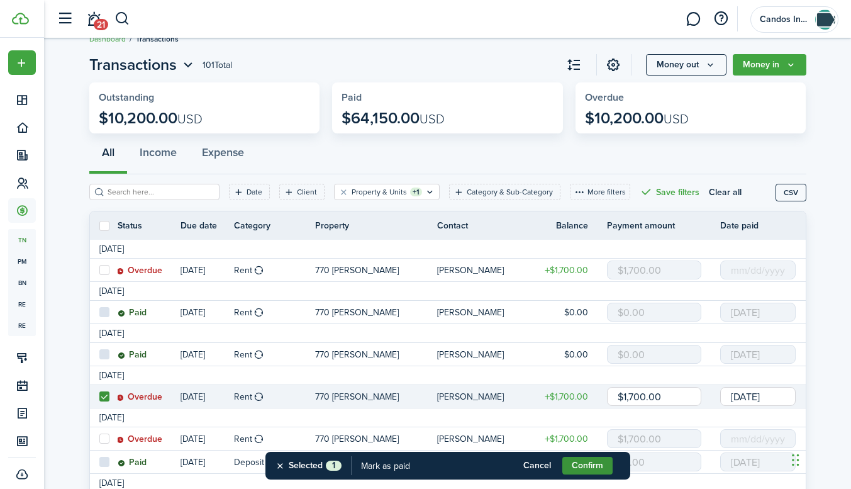
click at [590, 468] on button "Confirm" at bounding box center [587, 466] width 50 height 18
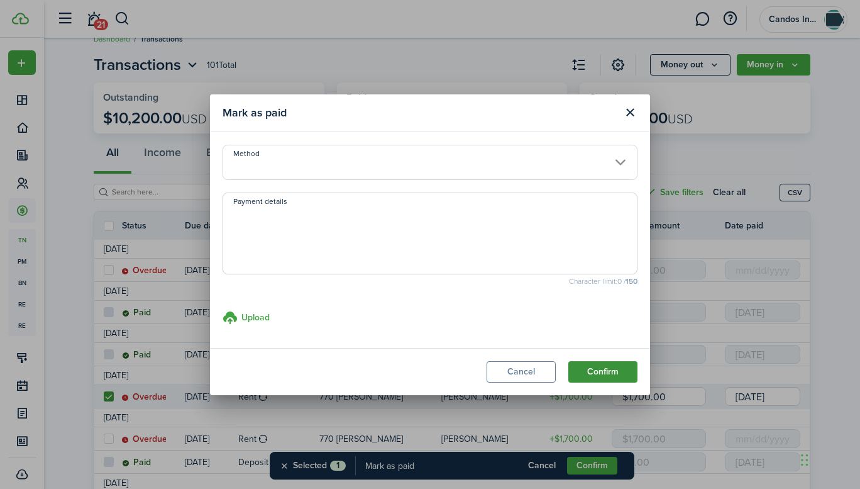
click at [596, 375] on button "Confirm" at bounding box center [602, 371] width 69 height 21
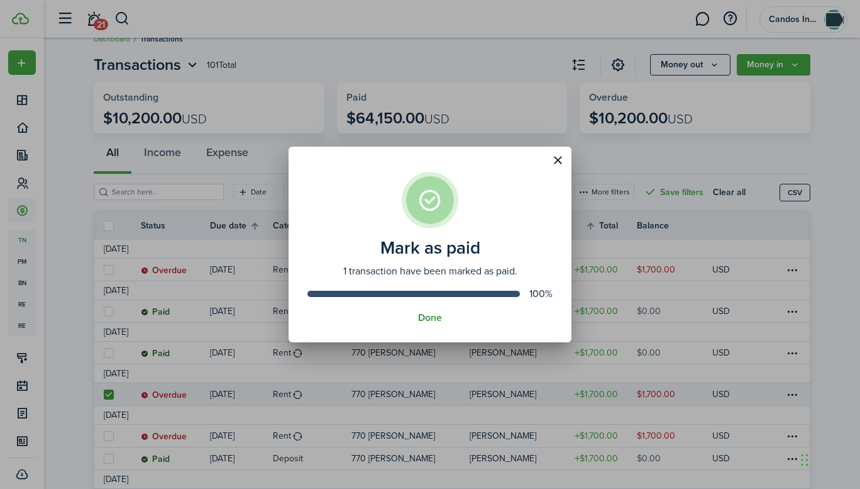
click at [431, 321] on button "Done" at bounding box center [430, 317] width 24 height 11
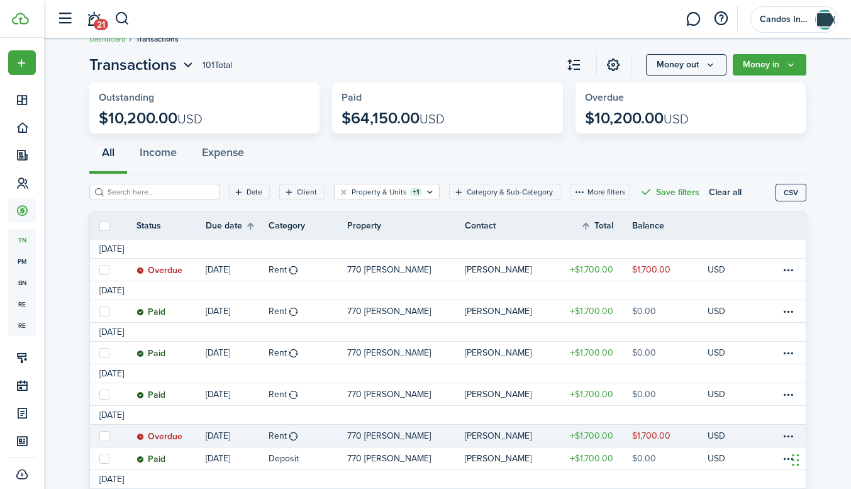
click at [165, 434] on status "Overdue" at bounding box center [159, 436] width 46 height 10
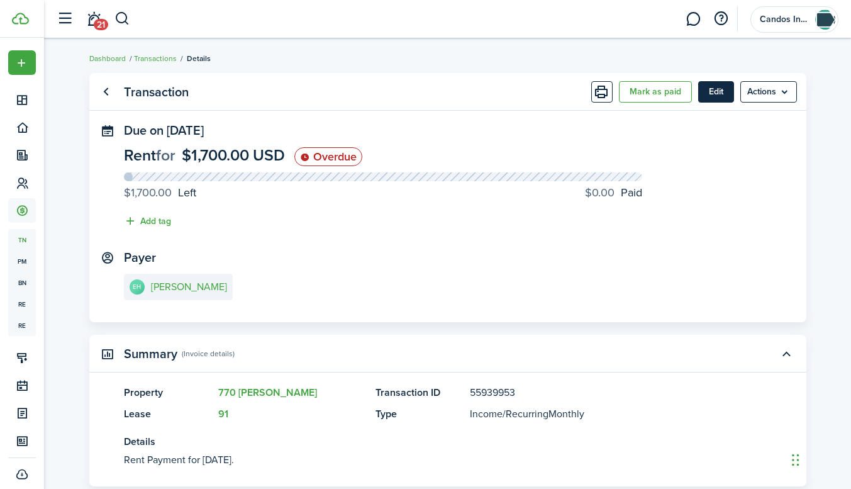
click at [729, 92] on button "Edit" at bounding box center [716, 91] width 36 height 21
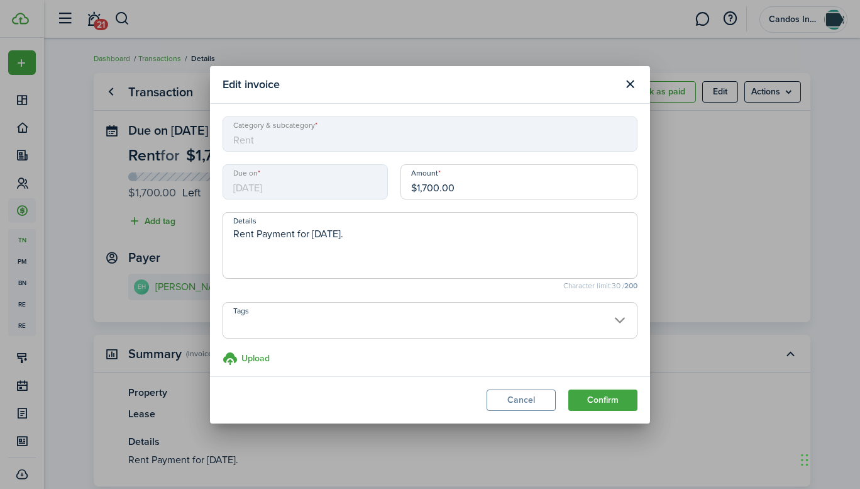
drag, startPoint x: 465, startPoint y: 190, endPoint x: 218, endPoint y: 201, distance: 247.4
click at [218, 201] on div "Due on [DATE] Amount $1,700.00" at bounding box center [430, 188] width 428 height 48
type input "$822.58"
click at [593, 399] on button "Confirm" at bounding box center [602, 399] width 69 height 21
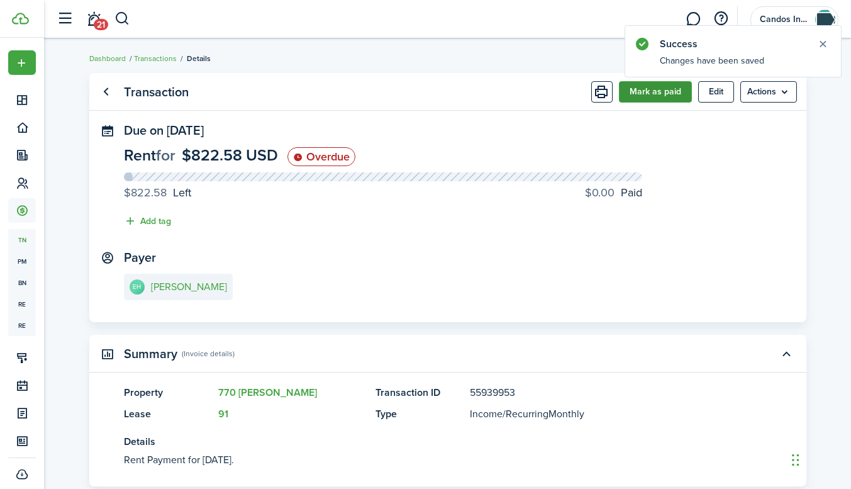
click at [663, 99] on button "Mark as paid" at bounding box center [655, 91] width 73 height 21
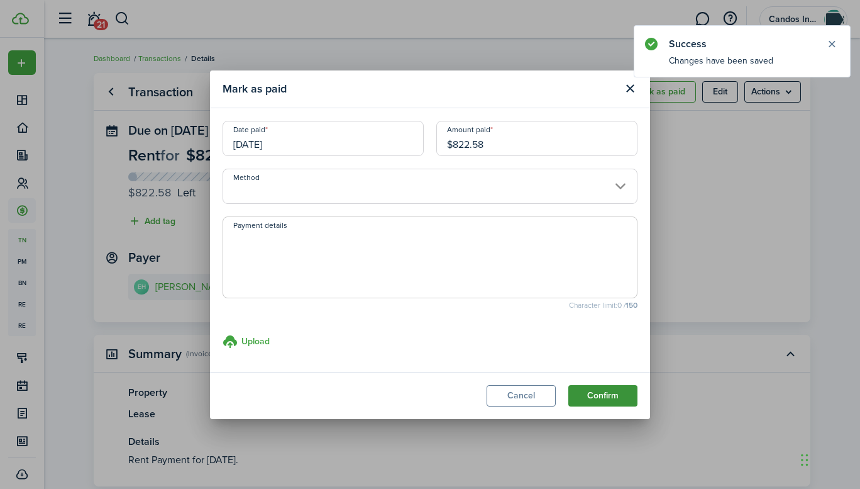
click at [592, 394] on button "Confirm" at bounding box center [602, 395] width 69 height 21
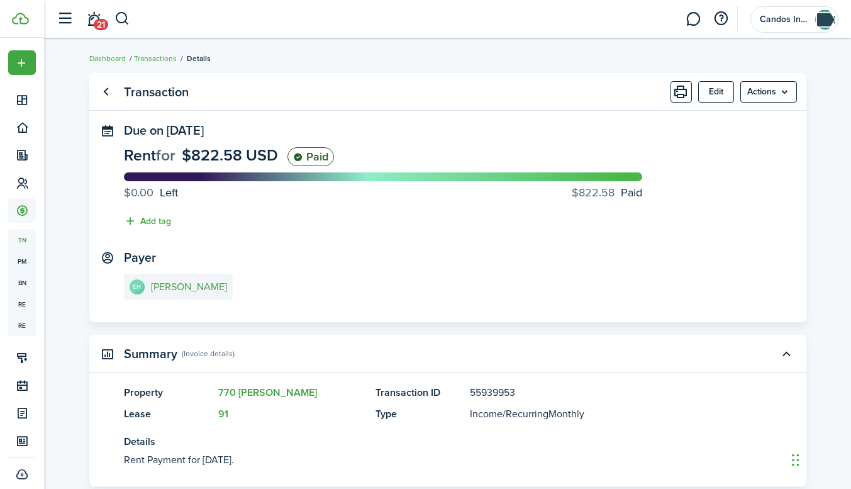
click at [206, 282] on e-details-info-title "[PERSON_NAME]" at bounding box center [189, 286] width 76 height 11
